Goal: Use online tool/utility: Utilize a website feature to perform a specific function

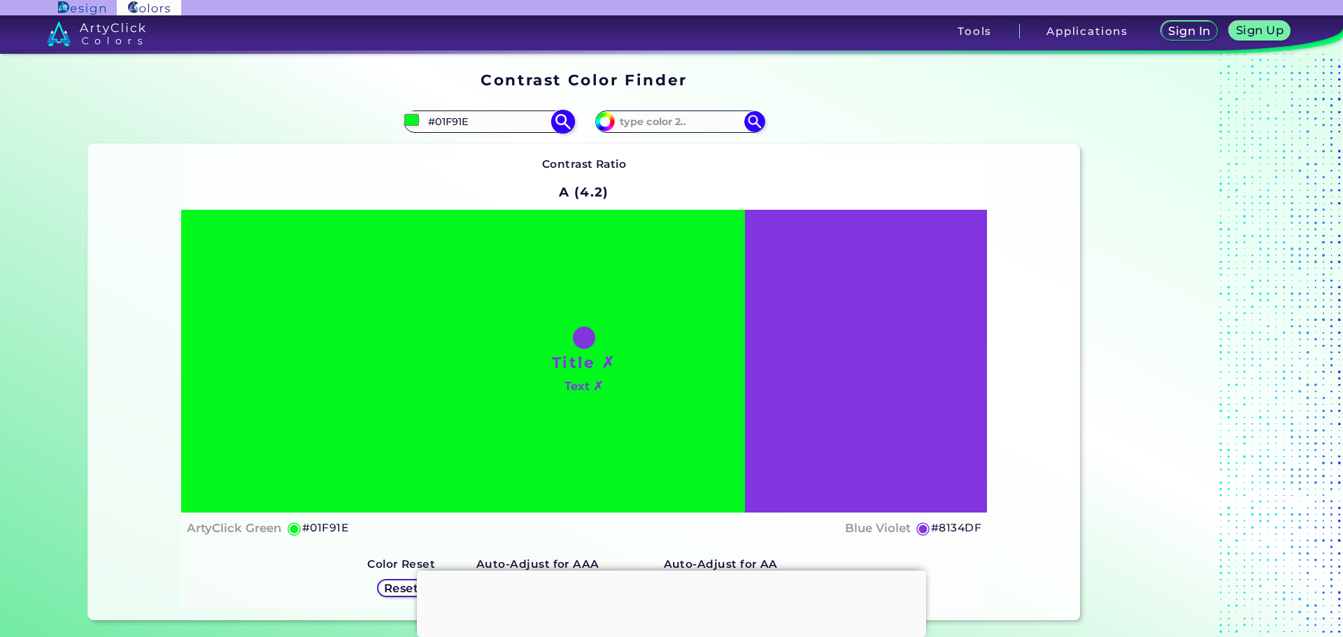
click at [406, 119] on input "#01f91e" at bounding box center [411, 119] width 17 height 17
type input "#01f960"
type input "#01F960"
type input "#01f954"
type input "#01F954"
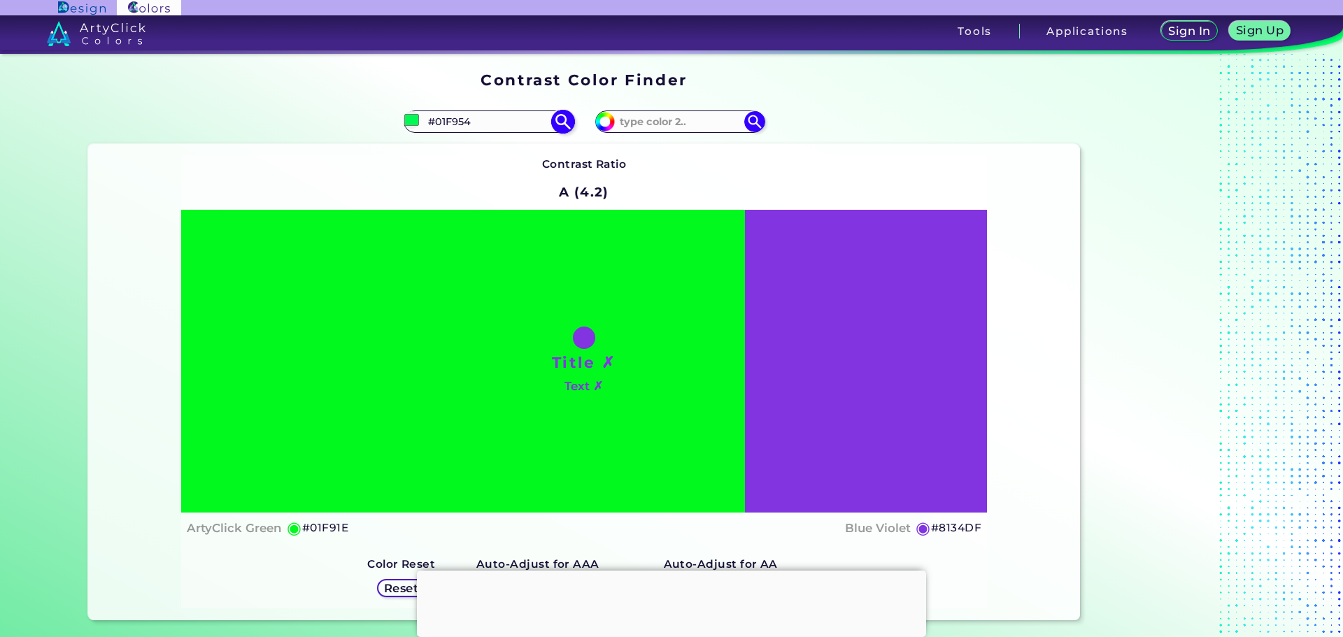
type input "#01f94b"
type input "#01F94B"
type input "#01f93f"
type input "#01F93F"
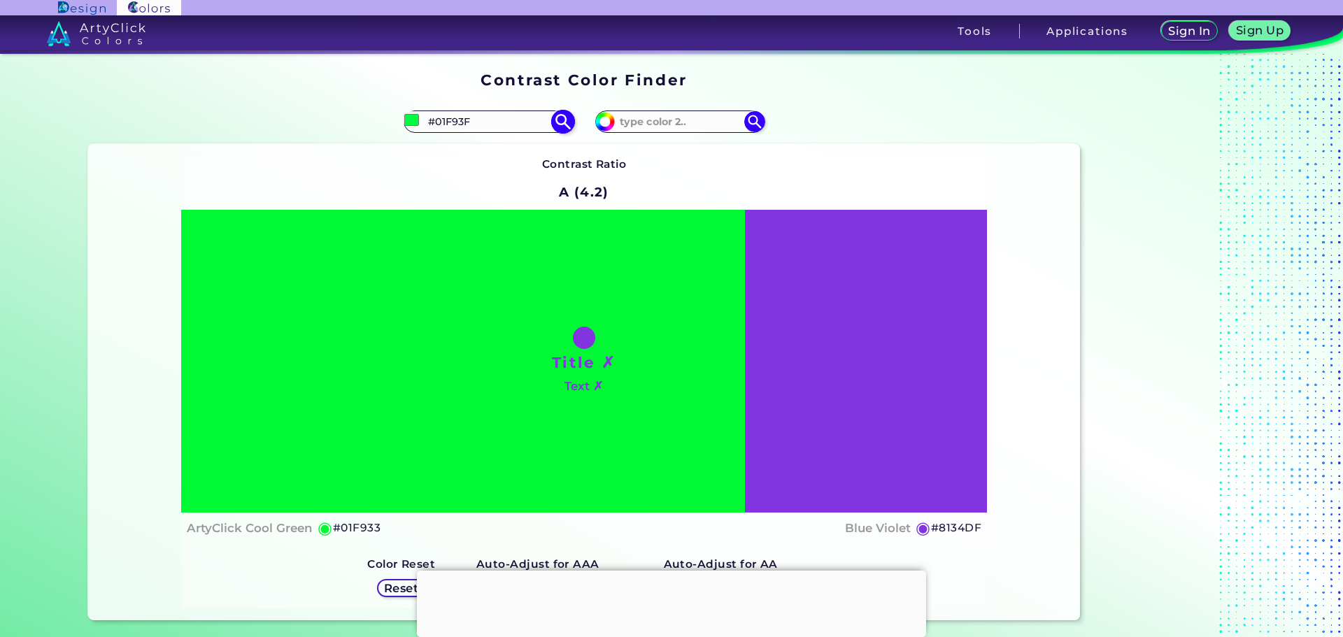
type input "#01f933"
type input "#01F933"
type input "#01f92a"
type input "#01F92A"
type input "#01f91e"
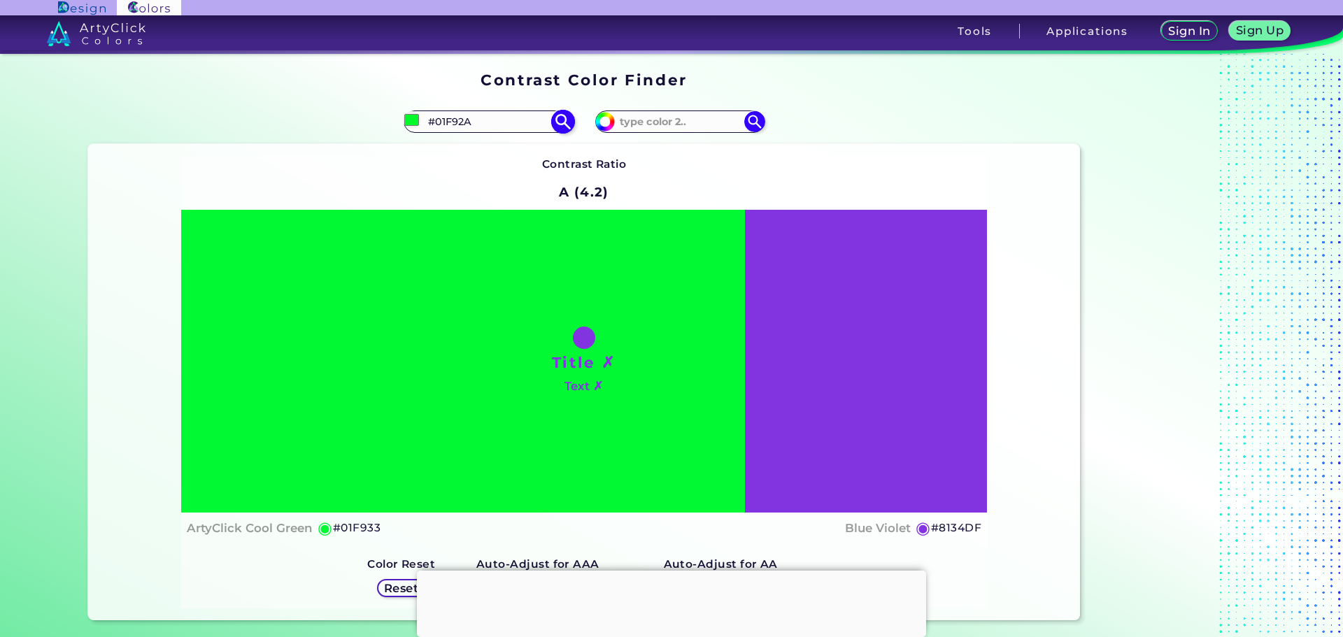
type input "#01F91E"
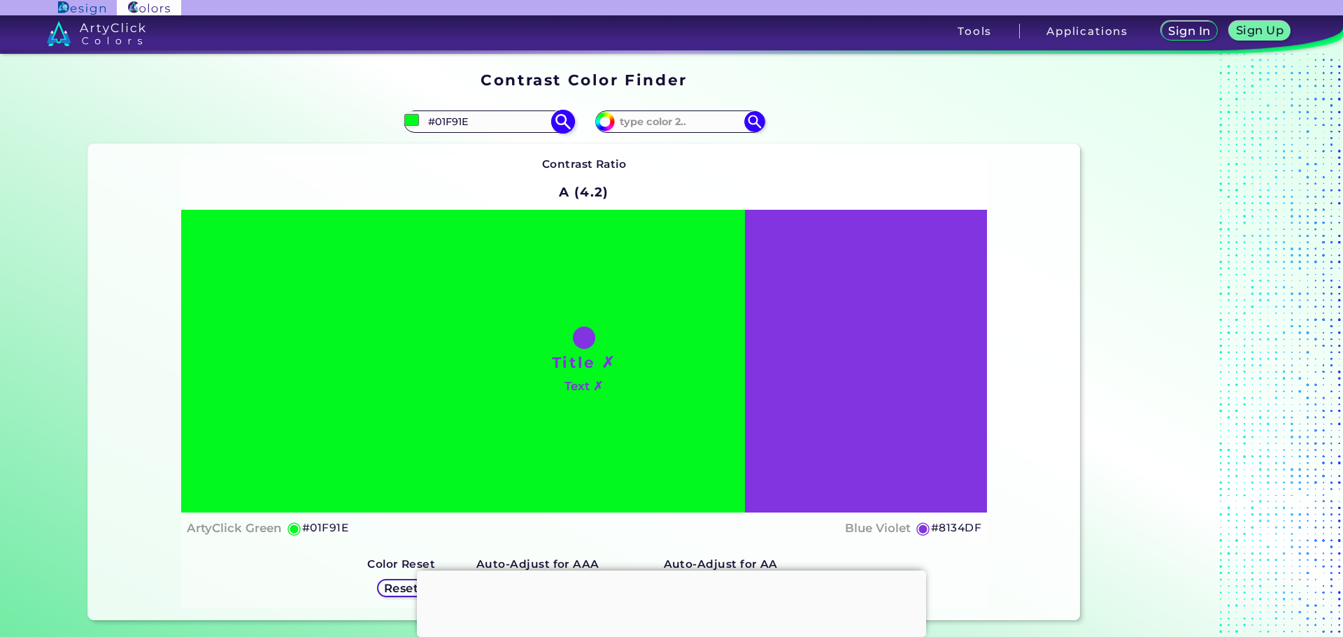
type input "#01f912"
type input "#01F912"
type input "#01f905"
type input "#01F905"
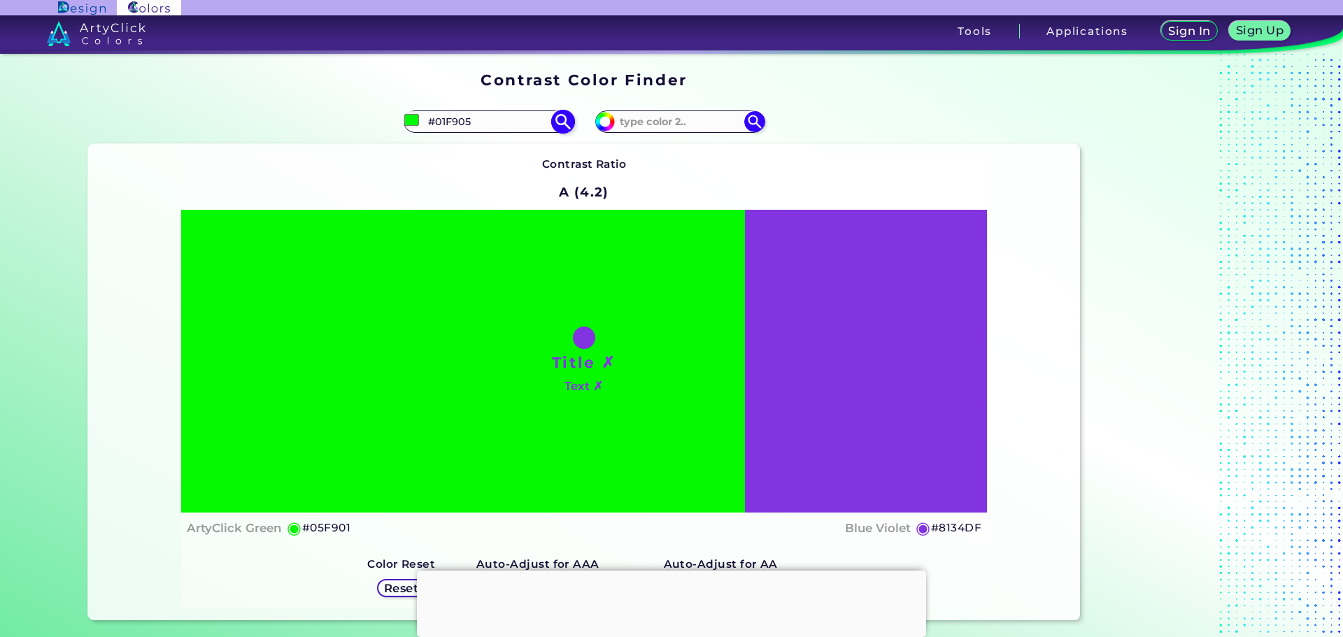
type input "#05f901"
type input "#05F901"
type input "#12f901"
type input "#12F901"
type input "#1ef901"
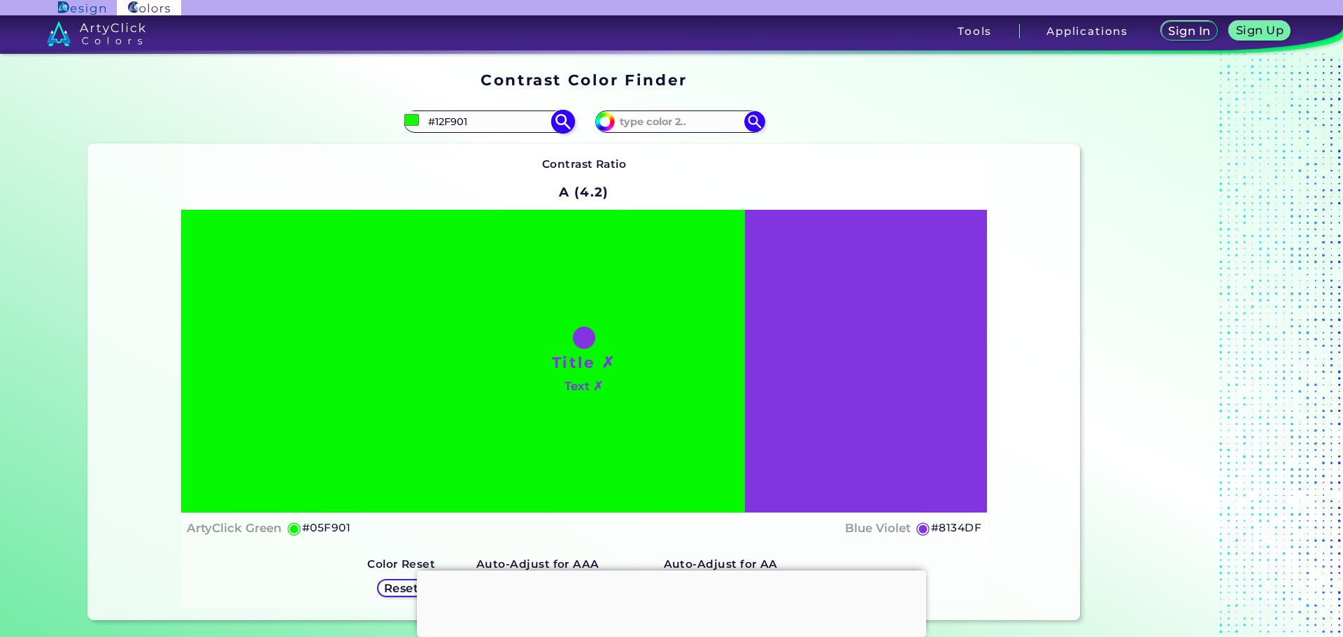
type input "#1EF901"
type input "#2af901"
type input "#2AF901"
type input "#37f901"
type input "#37F901"
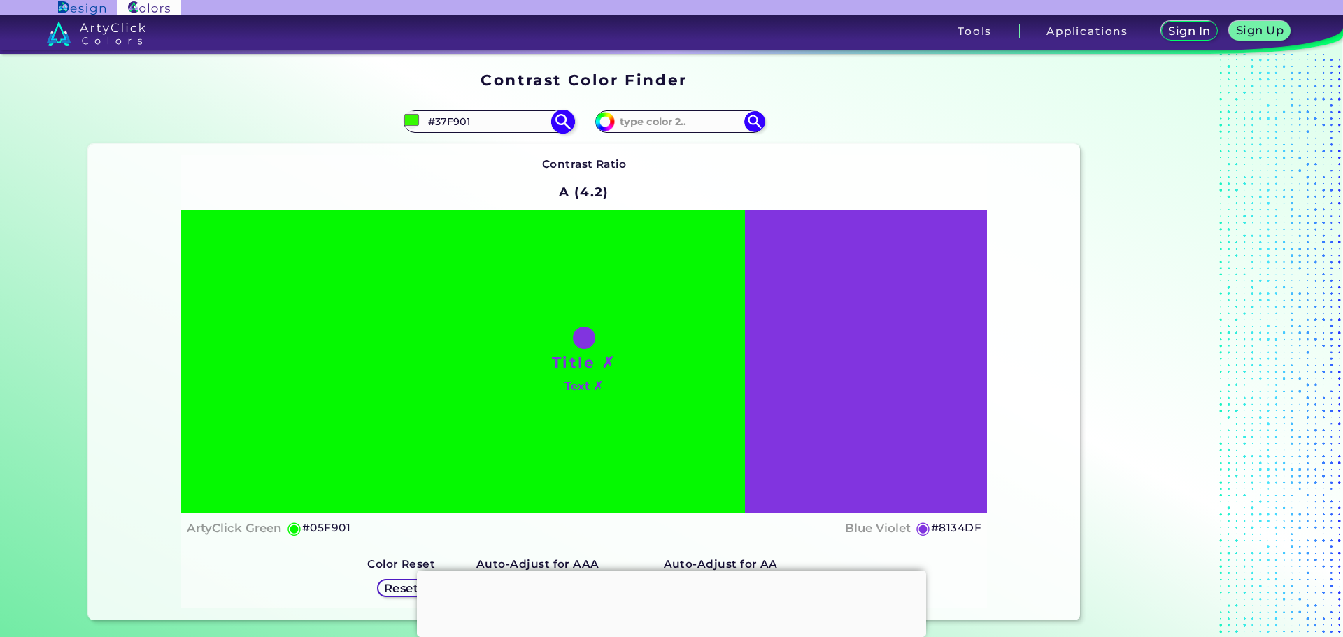
type input "#43f901"
type input "#43F901"
type input "#4bf901"
type input "#4BF901"
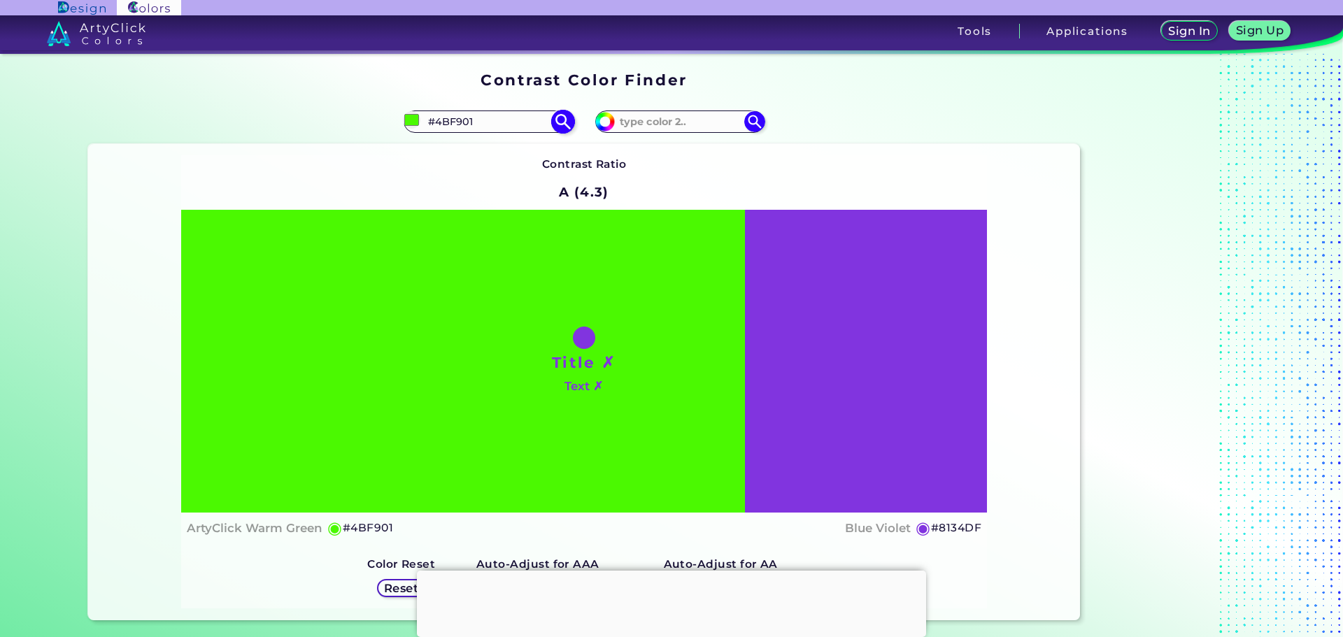
type input "#58f901"
type input "#58F901"
type input "#64f901"
type input "#64F901"
type input "#71f901"
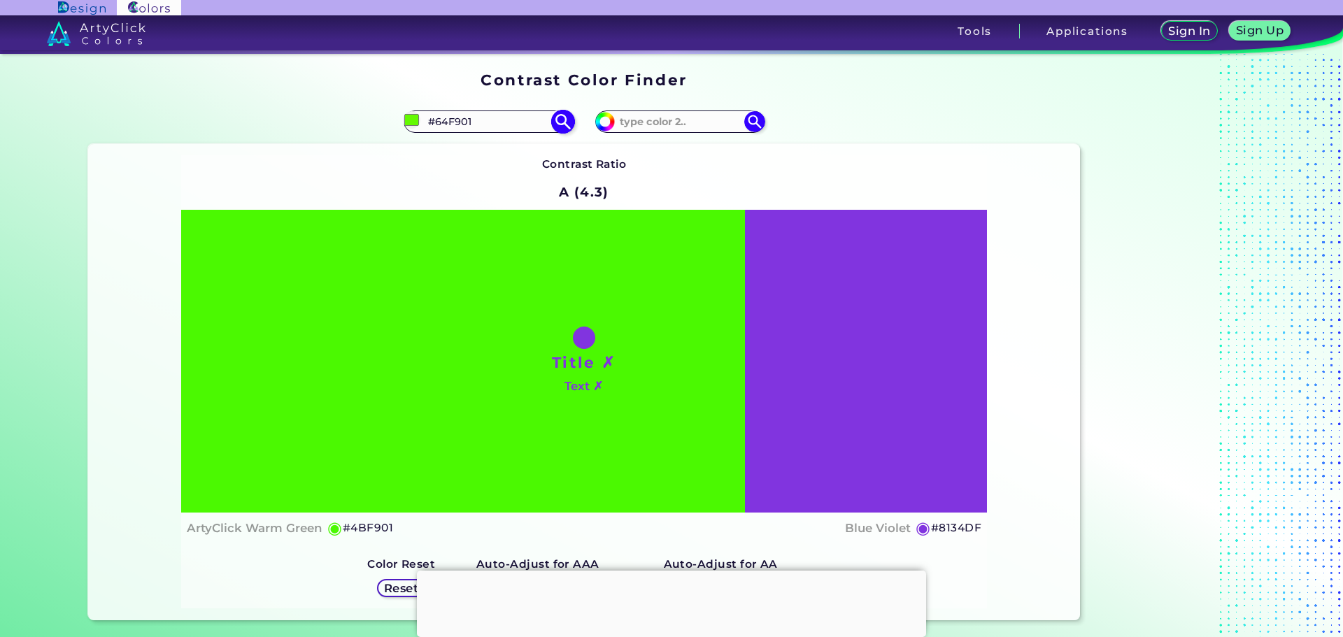
type input "#71F901"
type input "#7df901"
type input "#7DF901"
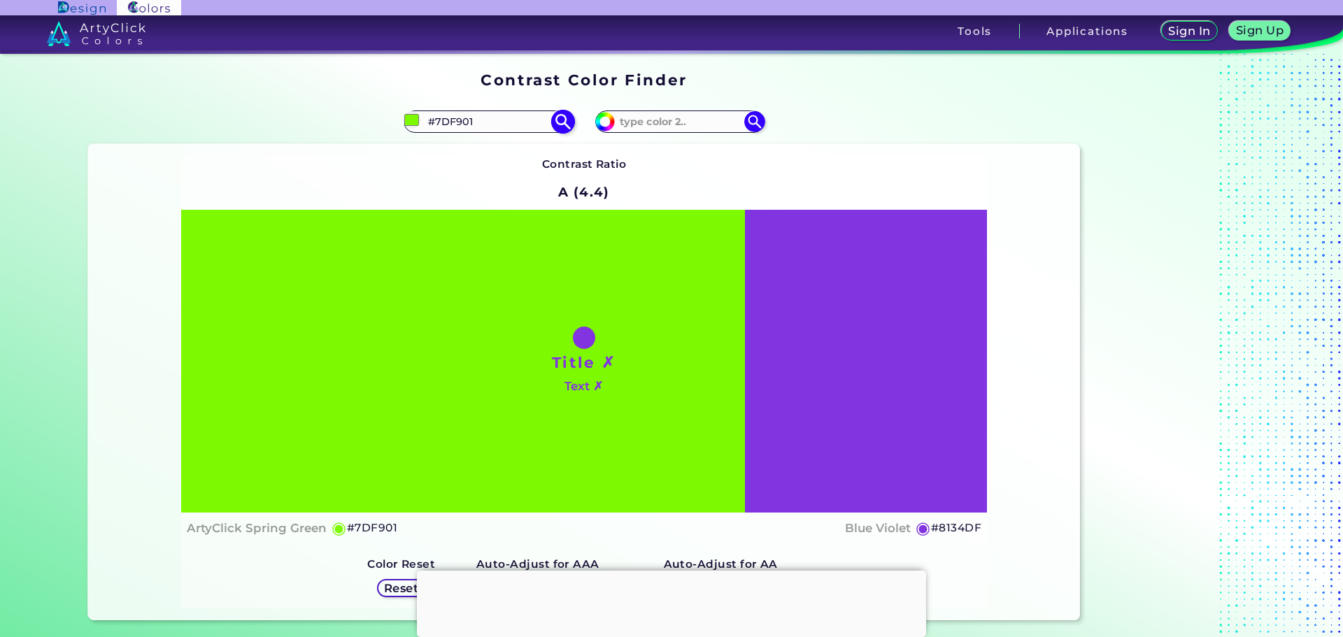
type input "#89f901"
type input "#89F901"
type input "#96f901"
type input "#96F901"
type input "#a2f901"
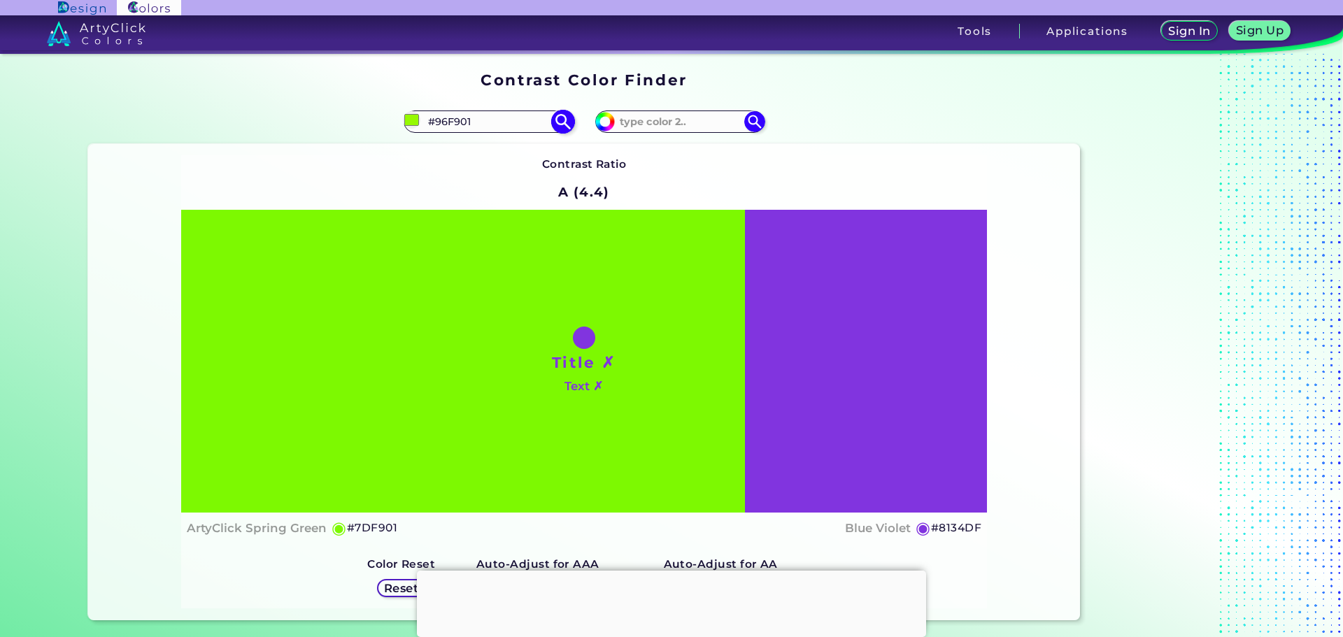
type input "#A2F901"
type input "#aaf901"
type input "#AAF901"
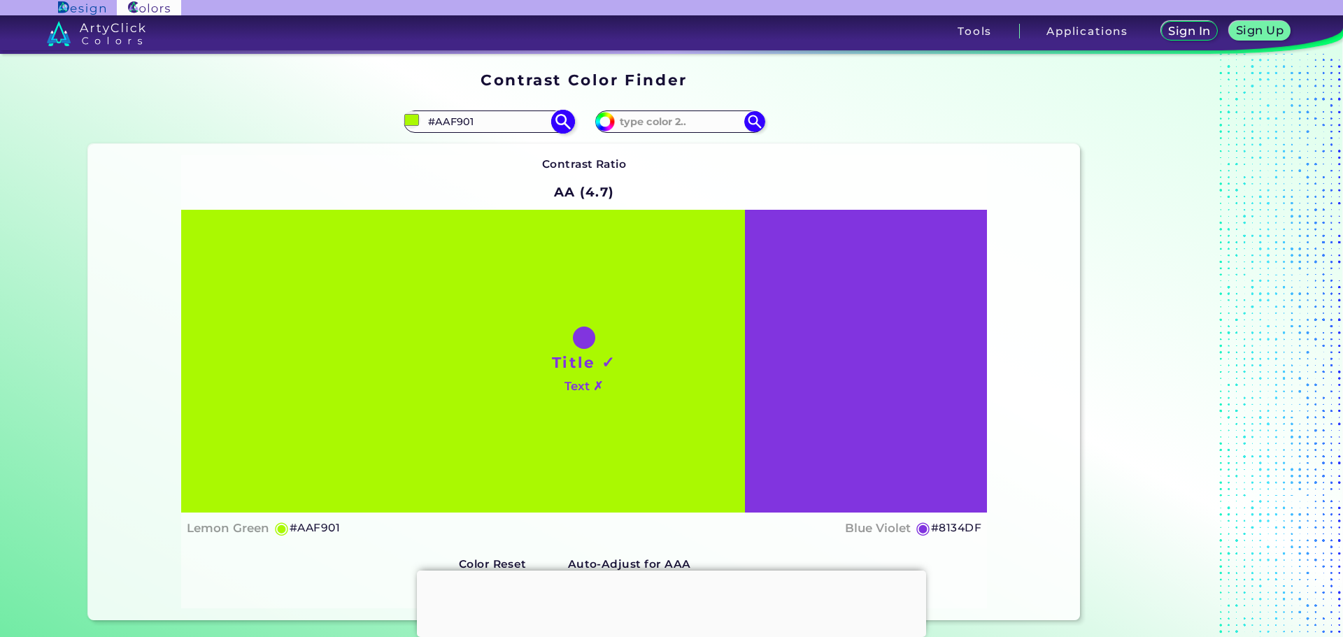
type input "#b7f901"
type input "#B7F901"
type input "#c3f901"
type input "#C3F901"
type input "#cff901"
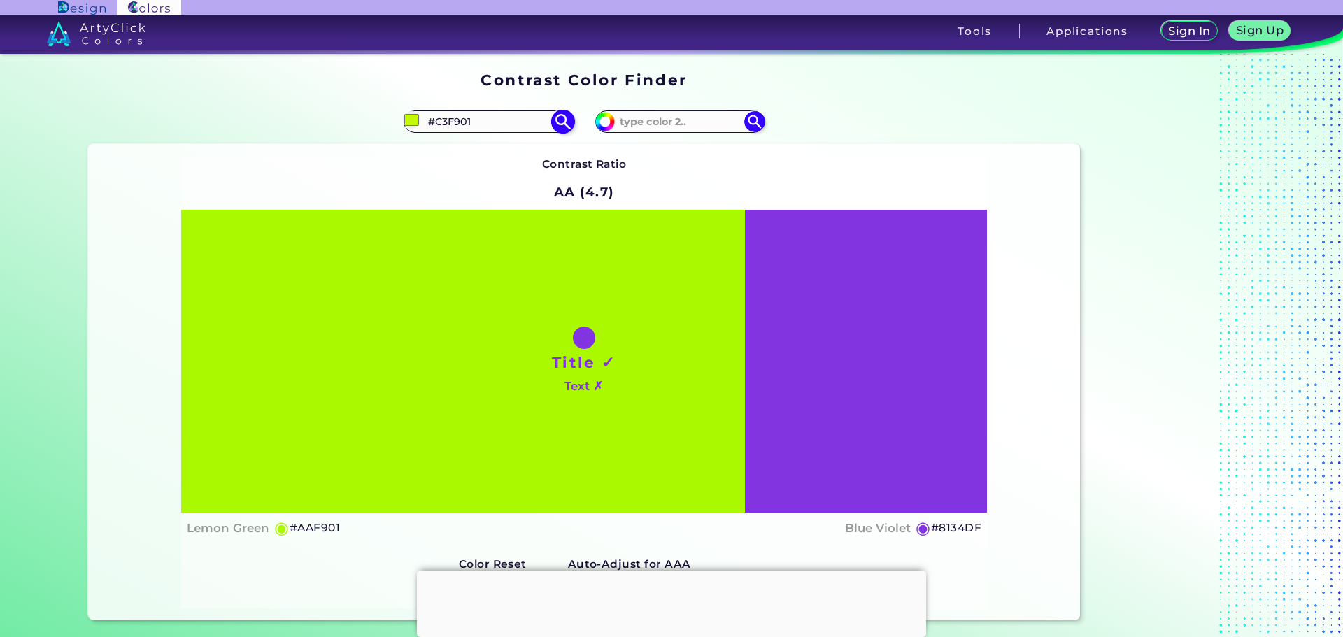
type input "#CFF901"
type input "#dcf901"
type input "#DCF901"
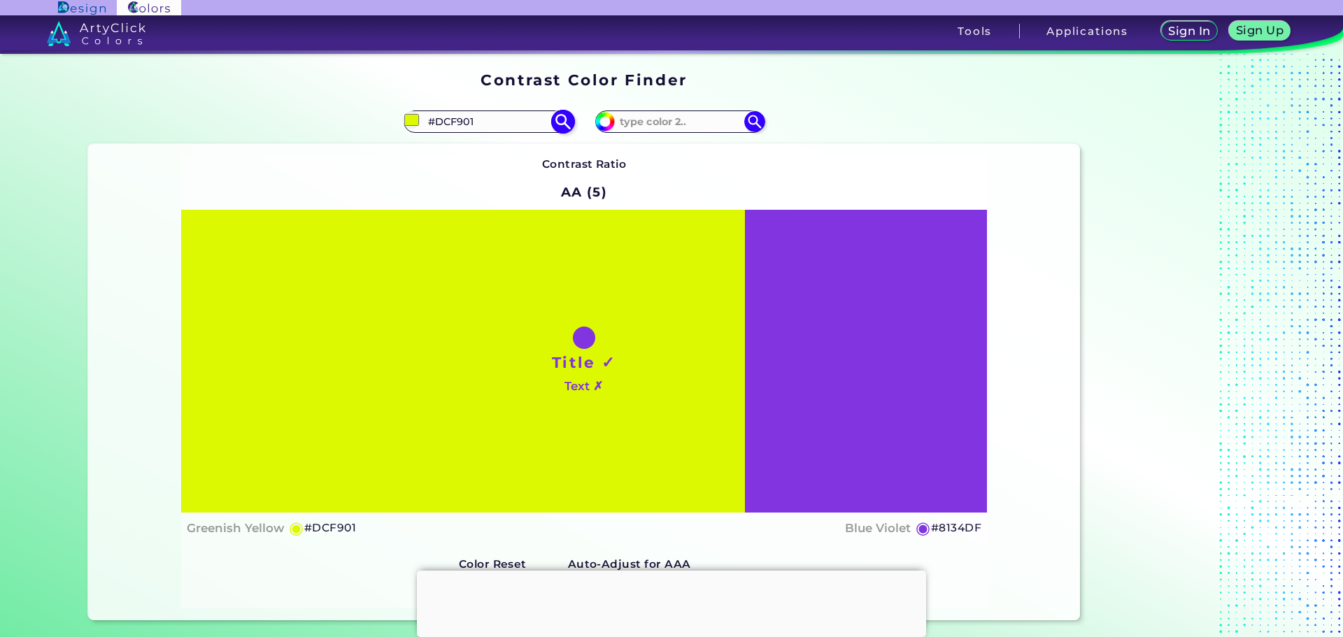
type input "#cff901"
type input "#CFF901"
type input "#c3f901"
type input "#C3F901"
type input "#b7f901"
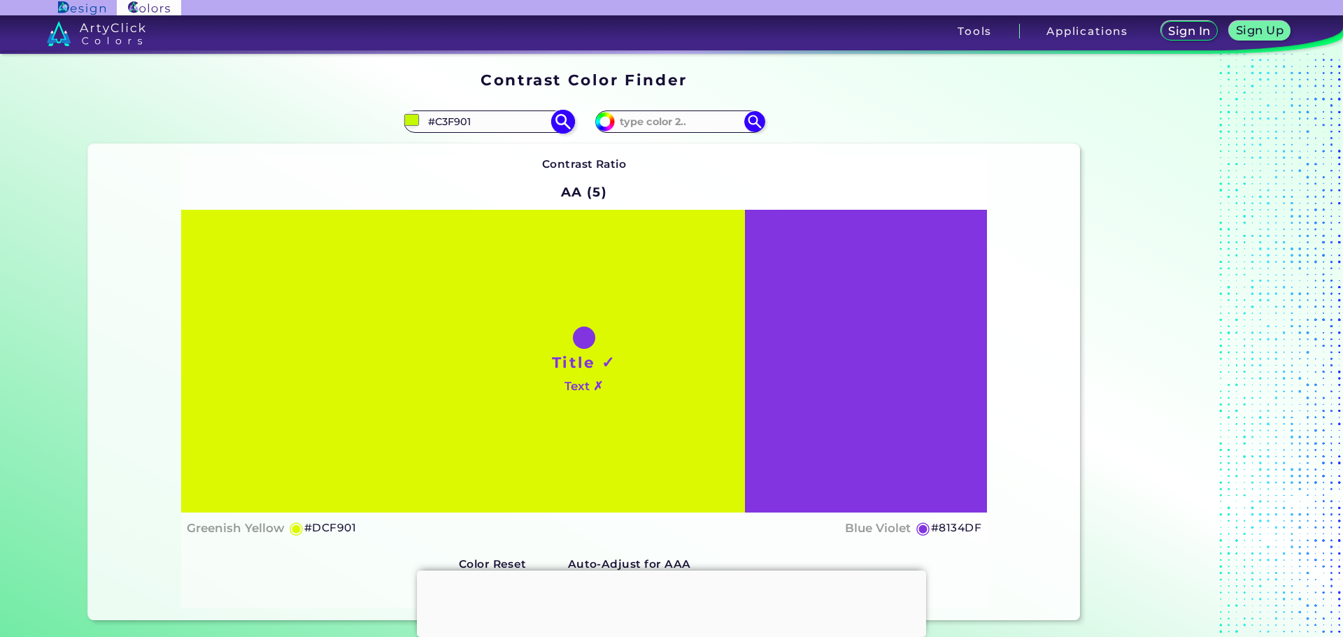
type input "#B7F901"
type input "#aaf901"
type input "#AAF901"
type input "#a2f901"
type input "#A2F901"
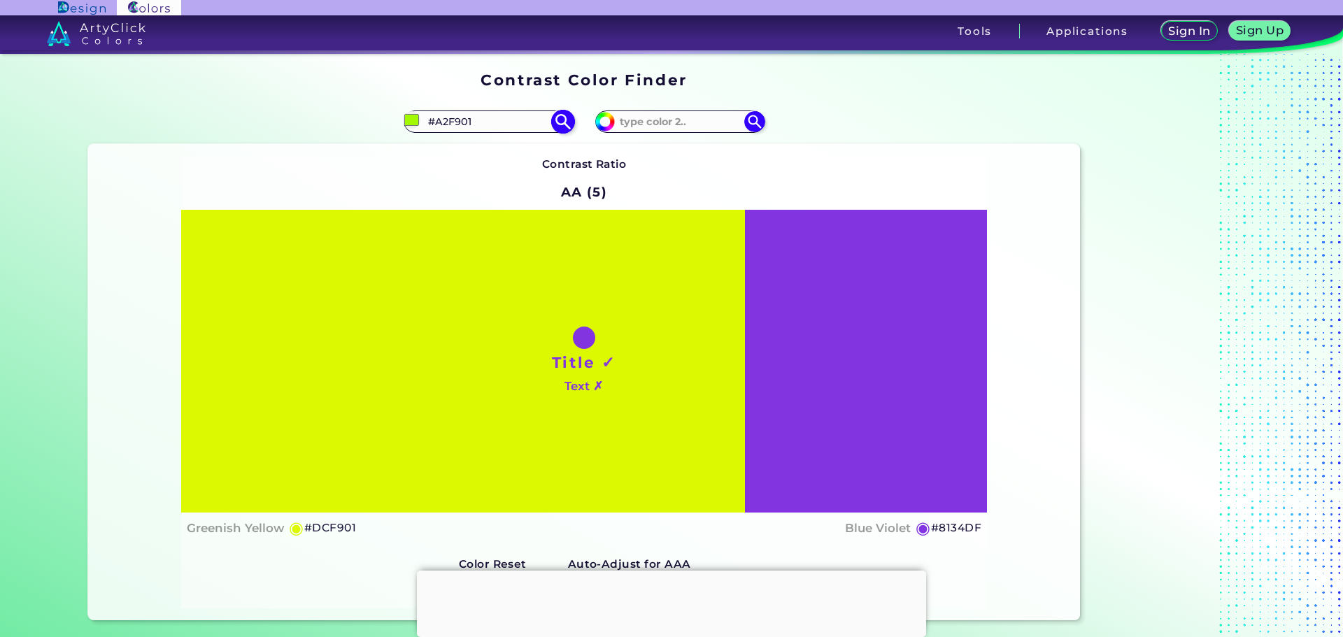
type input "#96f901"
type input "#96F901"
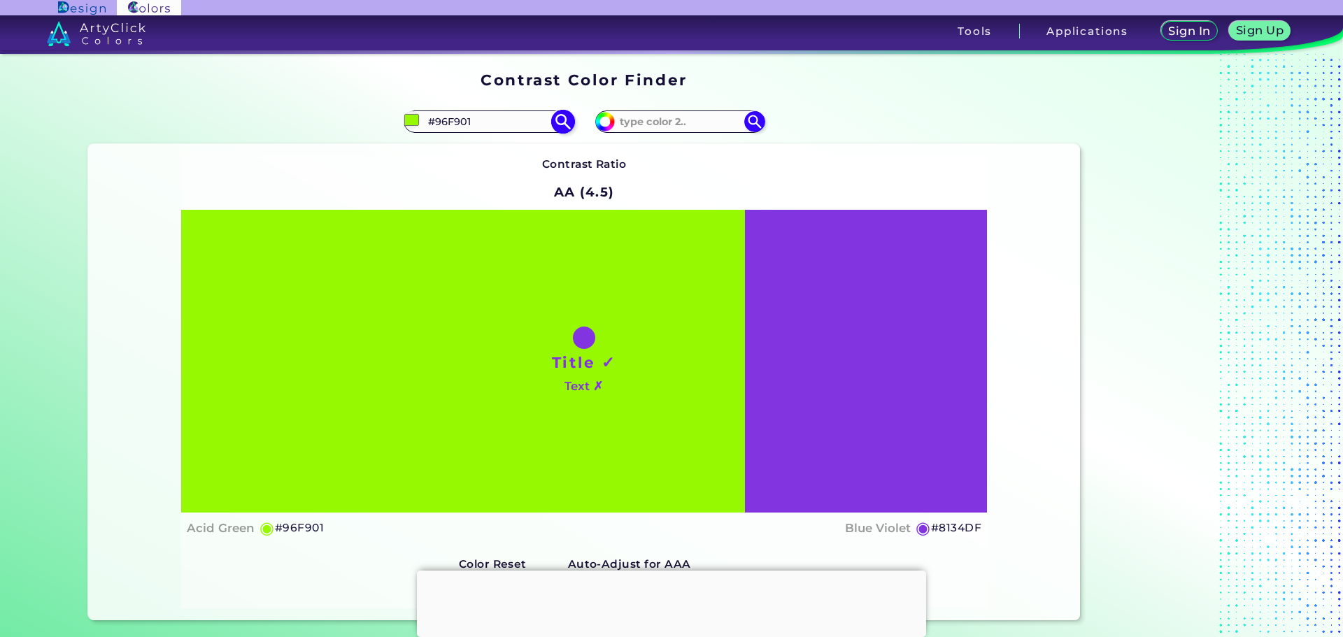
type input "#89f901"
type input "#89F901"
type input "#7df901"
type input "#7DF901"
type input "#71f901"
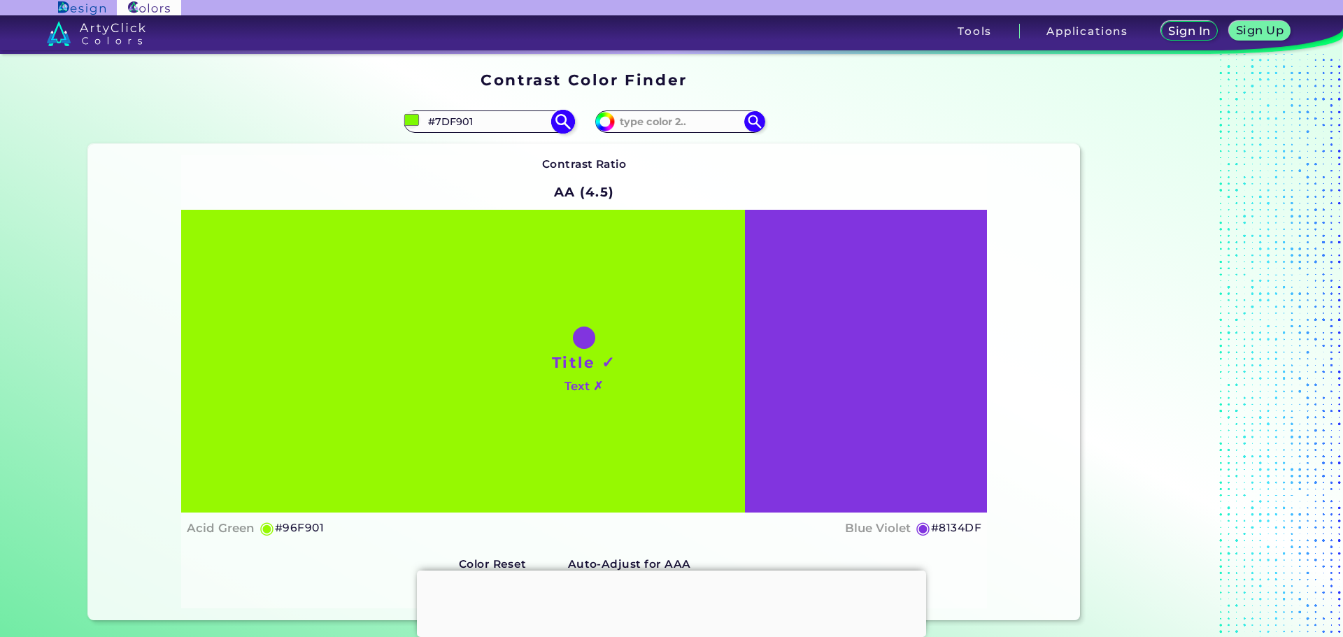
type input "#71F901"
type input "#64f901"
type input "#64F901"
type input "#58f901"
type input "#58F901"
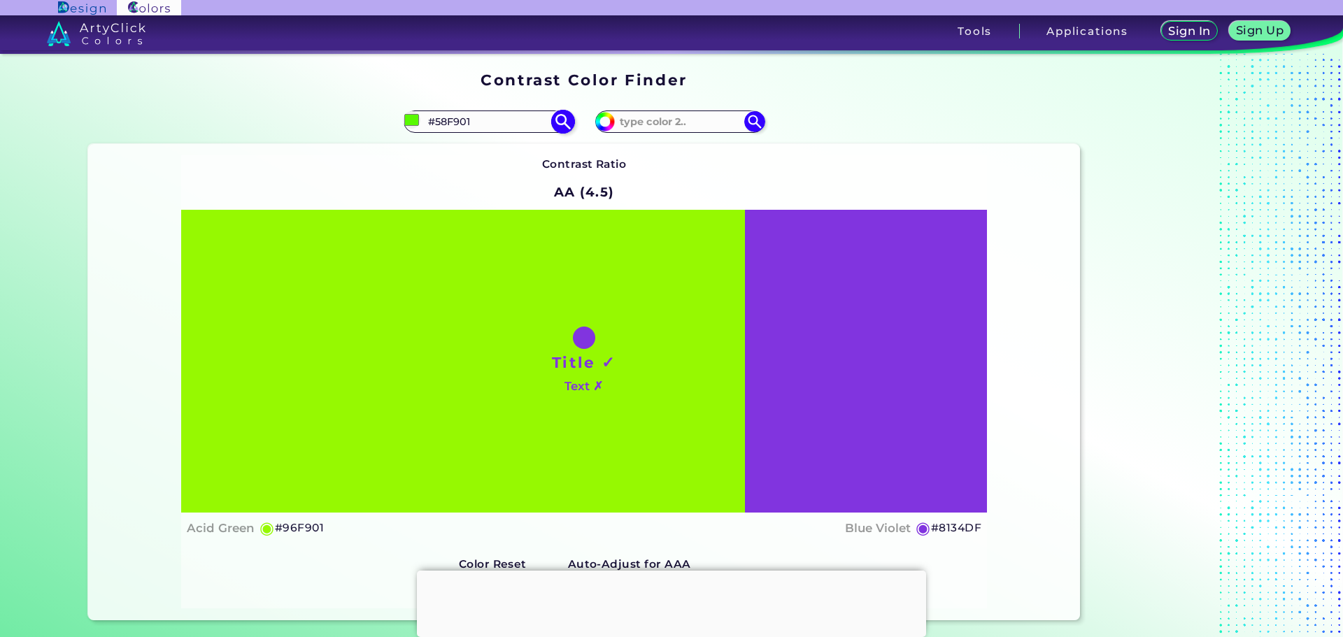
type input "#4bf901"
type input "#4BF901"
type input "#43f901"
type input "#43F901"
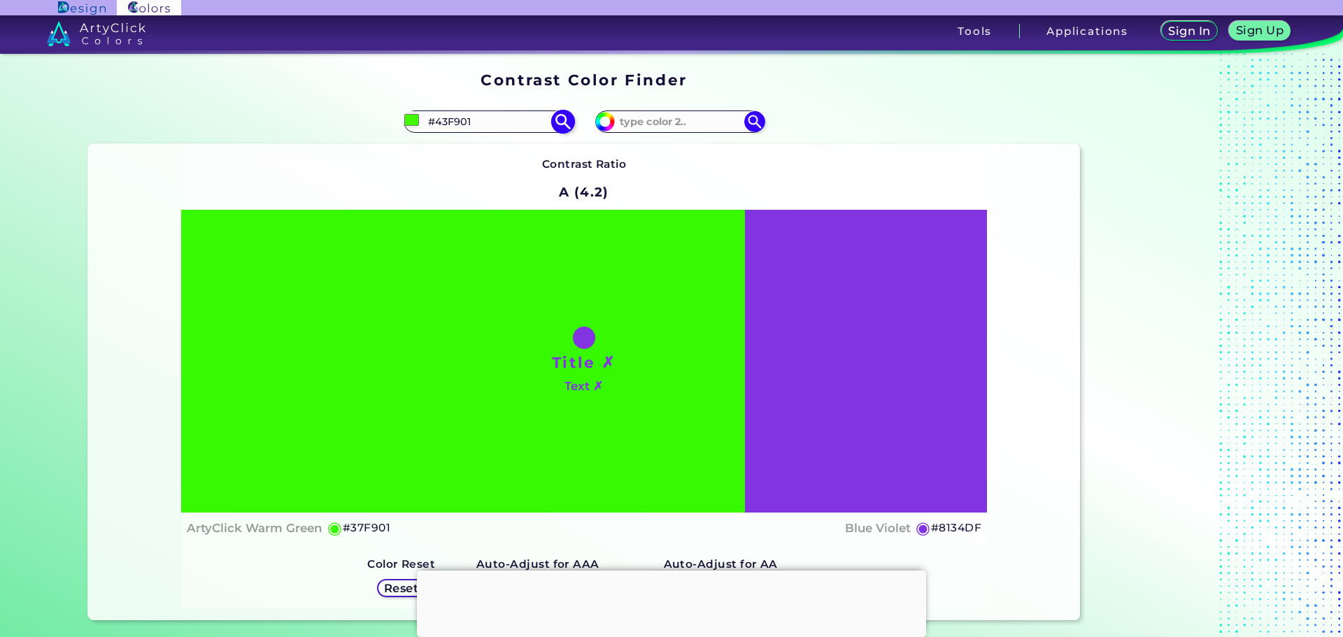
type input "#37f901"
type input "#37F901"
type input "#2af901"
type input "#2AF901"
type input "#1ef901"
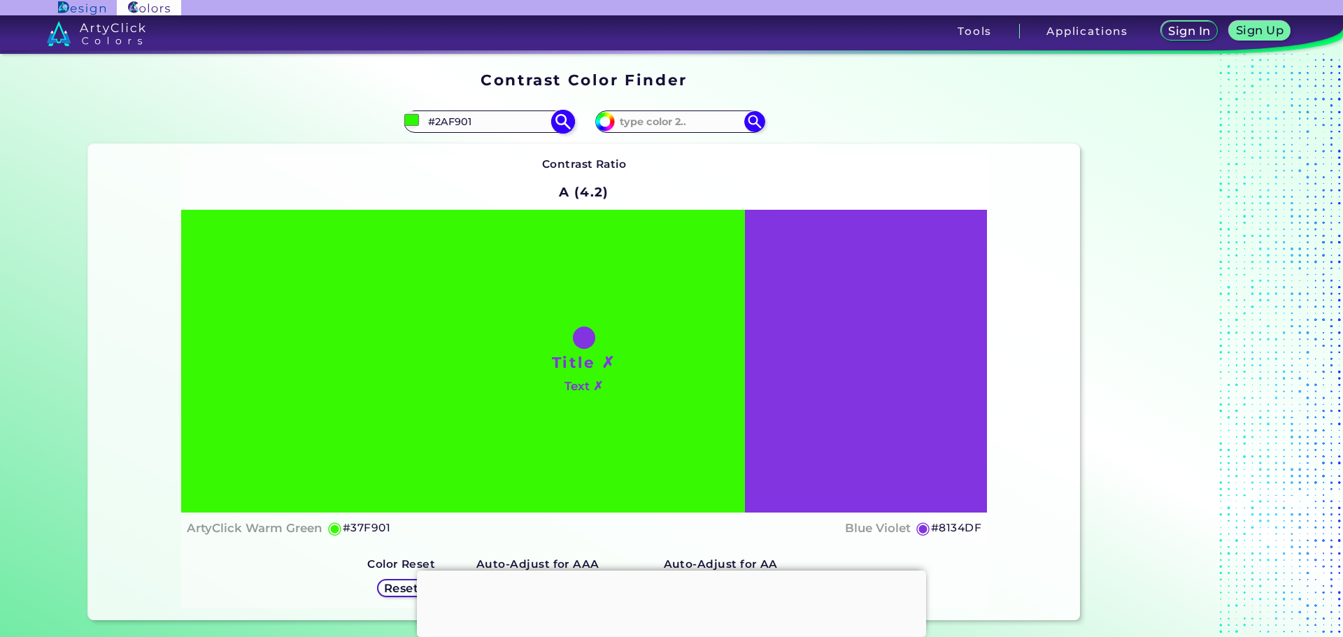
type input "#1EF901"
type input "#12f901"
type input "#12F901"
type input "#05f901"
type input "#05F901"
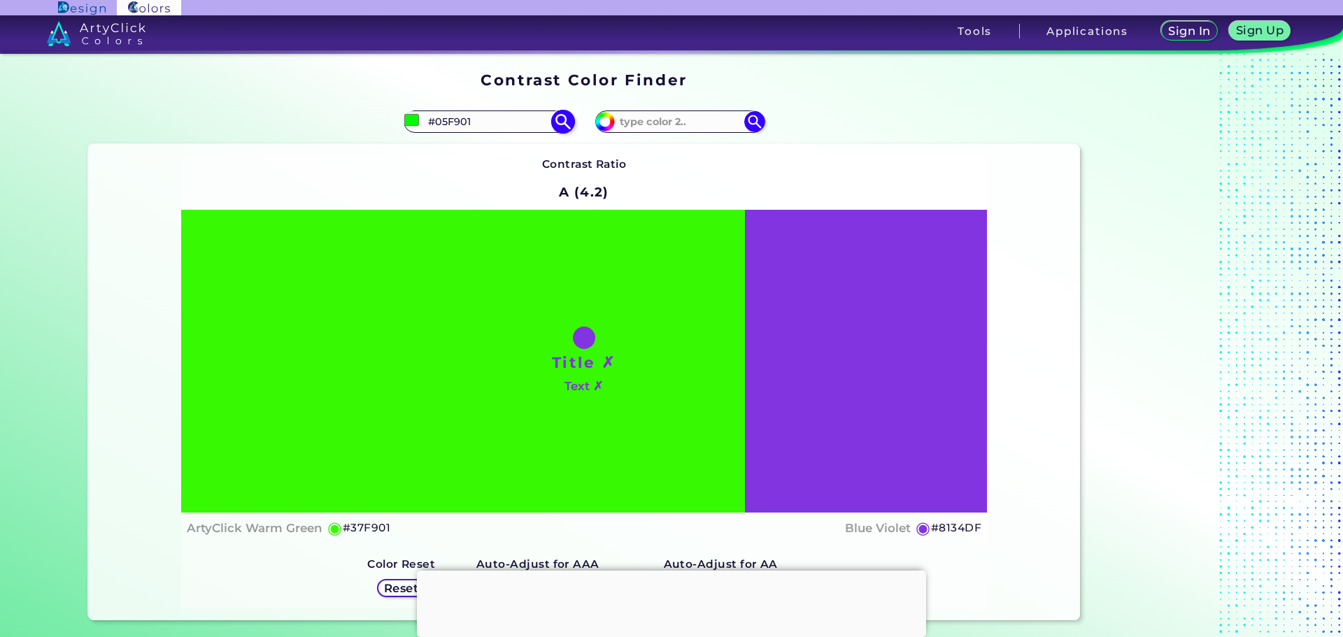
type input "#01f905"
type input "#01F905"
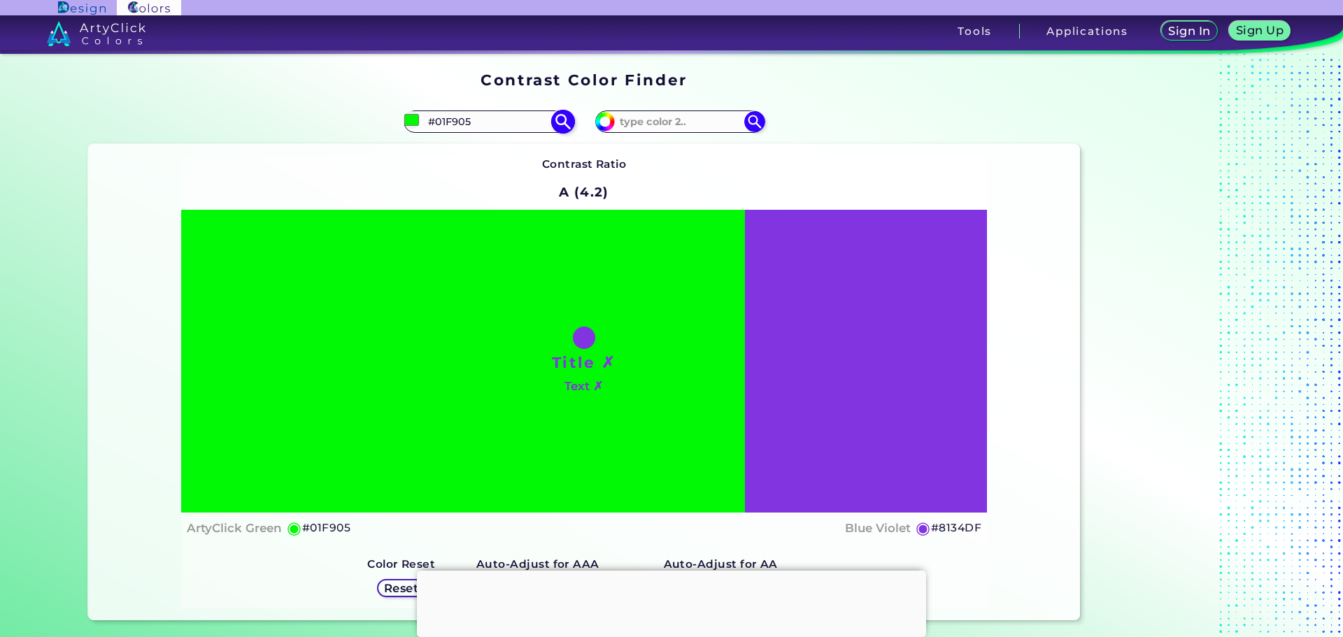
type input "#01f912"
type input "#01F912"
type input "#01f91e"
type input "#01F91E"
type input "#01f92a"
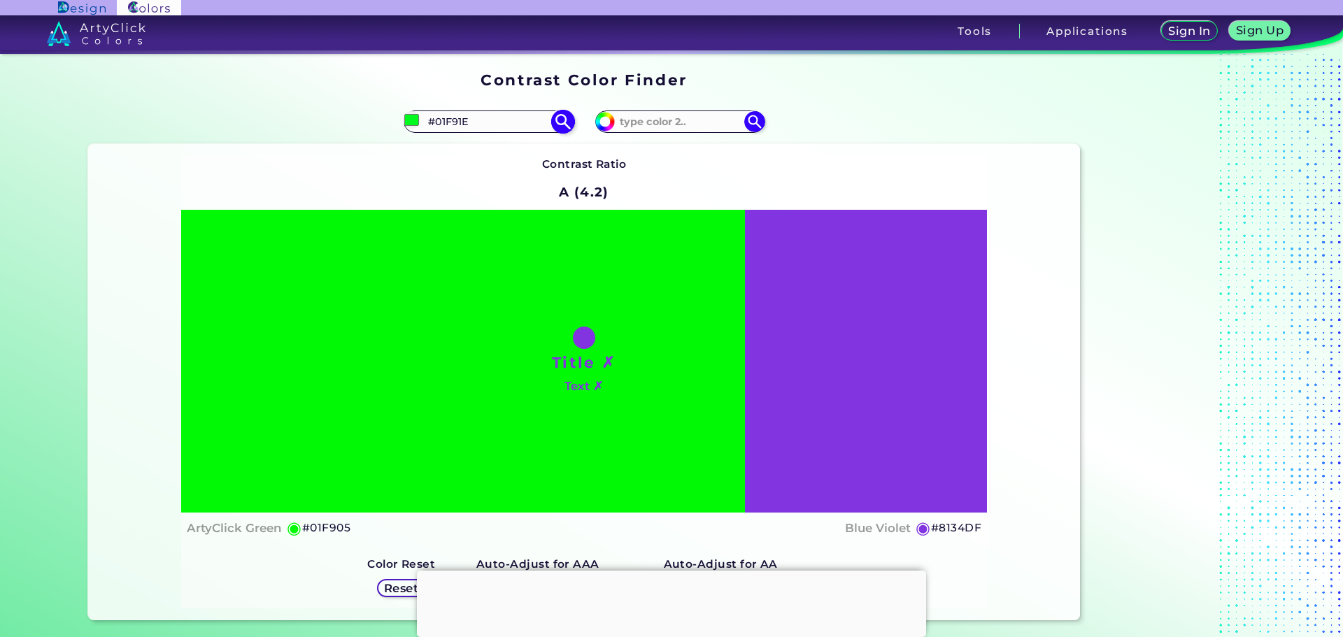
type input "#01F92A"
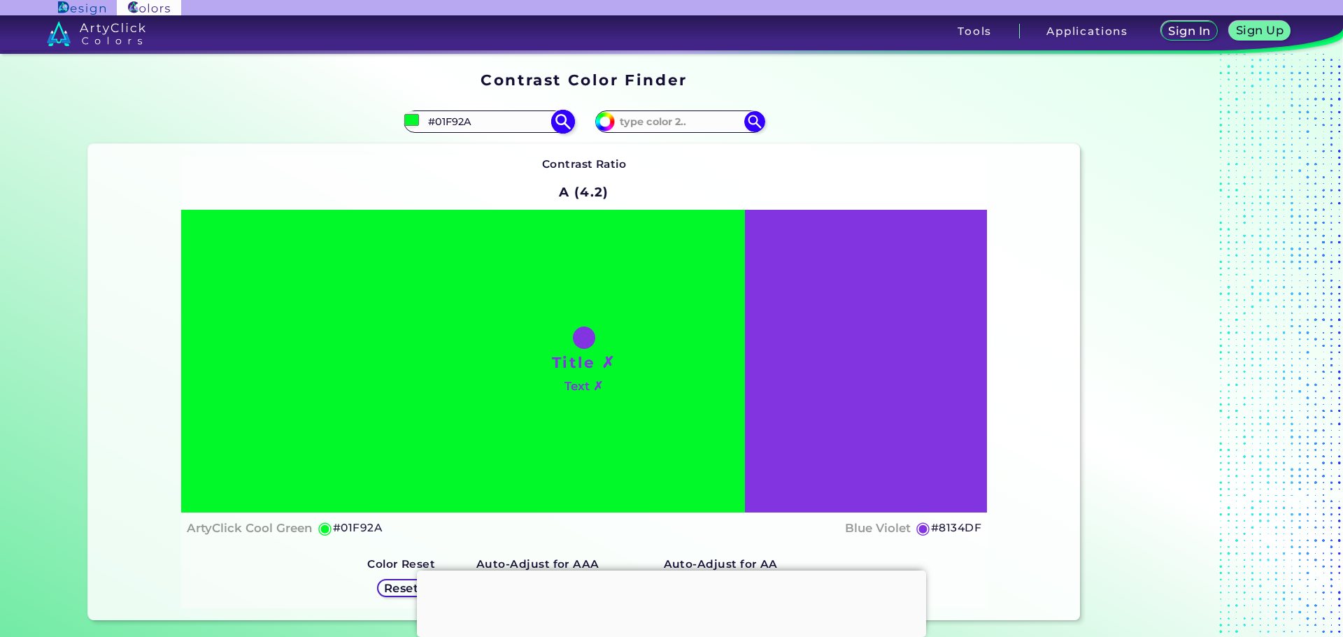
type input "#01f933"
type input "#01F933"
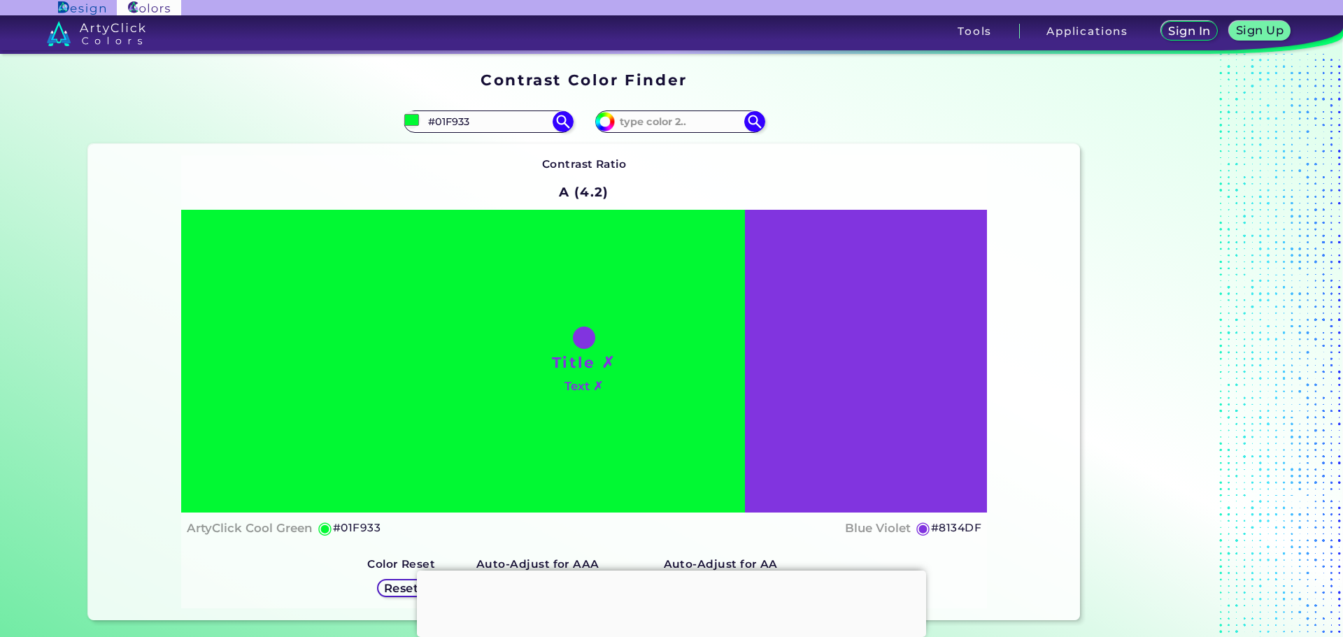
type input "#01f933"
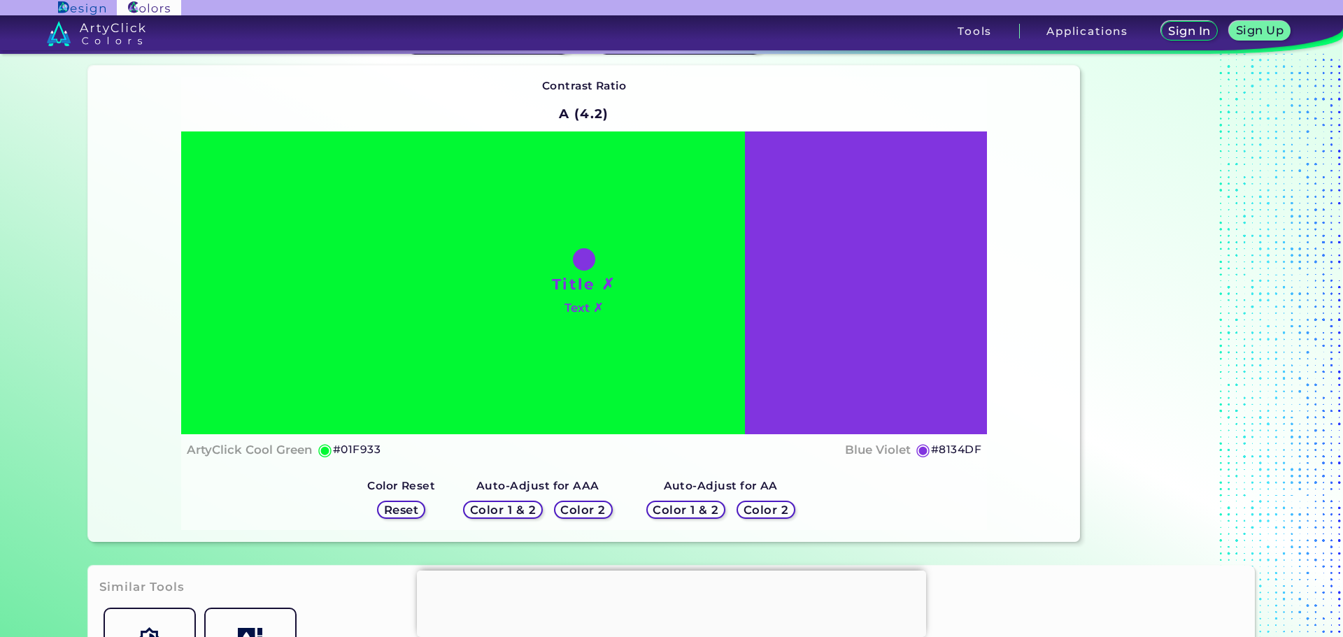
scroll to position [280, 0]
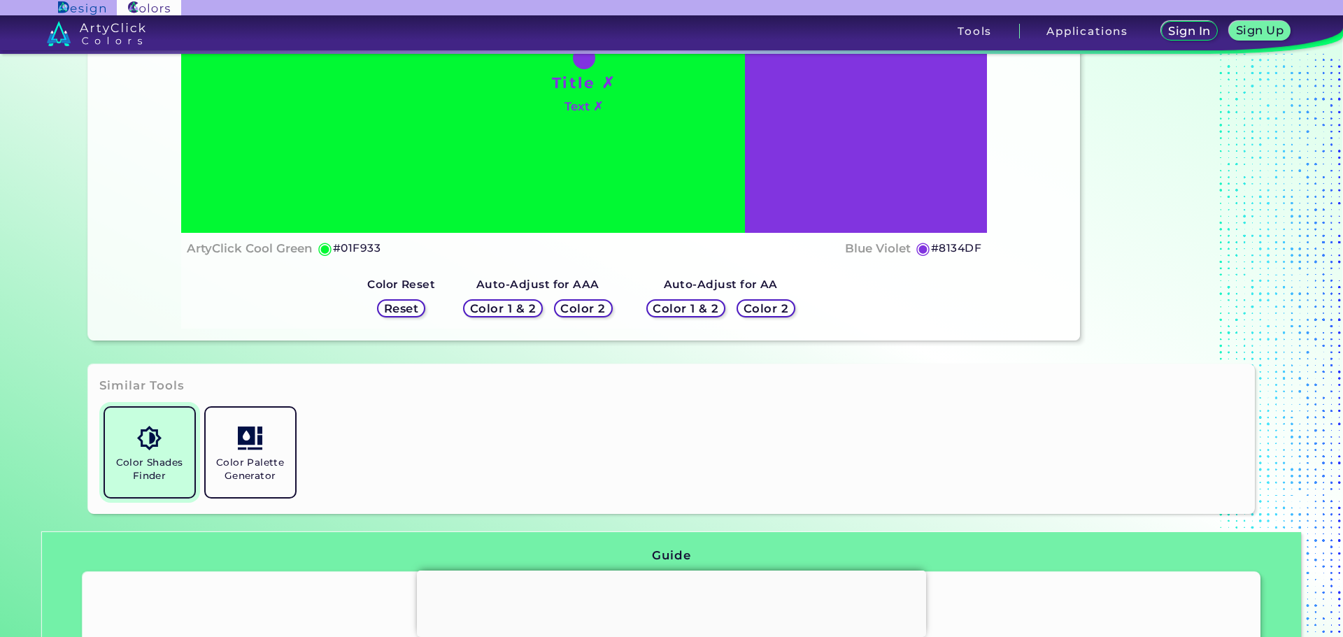
click at [145, 462] on h5 "Color Shades Finder" at bounding box center [150, 469] width 78 height 27
